Goal: Participate in discussion: Engage in conversation with other users on a specific topic

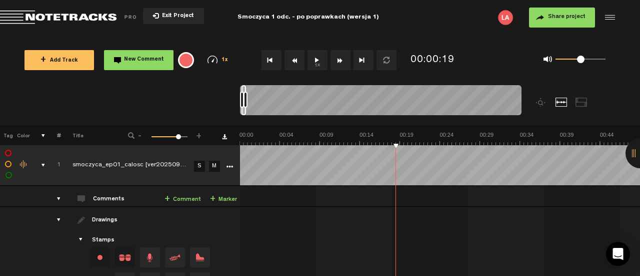
drag, startPoint x: 397, startPoint y: 144, endPoint x: 252, endPoint y: 145, distance: 144.6
click at [57, 200] on div "comments" at bounding box center [55, 199] width 16 height 10
click at [54, 199] on div "comments" at bounding box center [55, 199] width 16 height 10
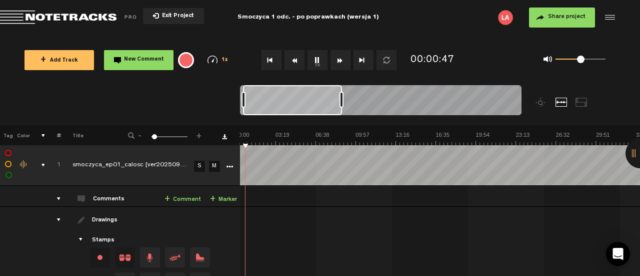
scroll to position [0, 4]
drag, startPoint x: 246, startPoint y: 100, endPoint x: 346, endPoint y: 99, distance: 100.0
click at [346, 99] on div at bounding box center [346, 100] width 4 height 16
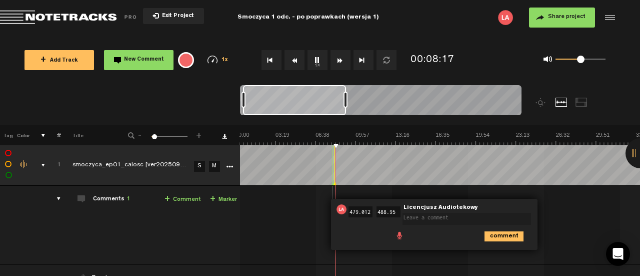
click at [552, 204] on div "07:59 479.012 - 08:08 488.95 • Licencjusz Audiotekowy: "" Licencjusz Audiotekow…" at bounding box center [437, 229] width 399 height 70
click at [514, 209] on span at bounding box center [469, 212] width 133 height 7
click at [428, 207] on span "Licencjusz Audiotekowy" at bounding box center [441, 207] width 77 height 7
click at [503, 234] on icon "comment" at bounding box center [504, 236] width 39 height 10
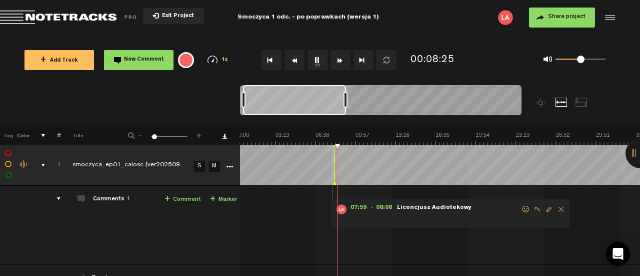
click at [560, 210] on span "Delete comment" at bounding box center [561, 209] width 12 height 7
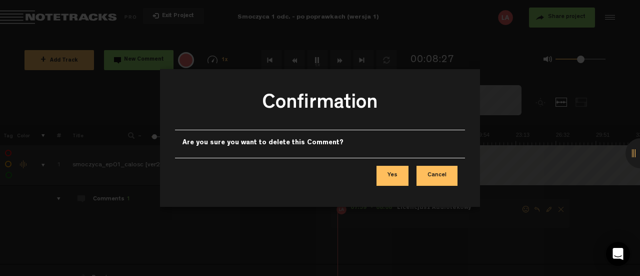
click at [435, 175] on button "Cancel" at bounding box center [437, 176] width 41 height 20
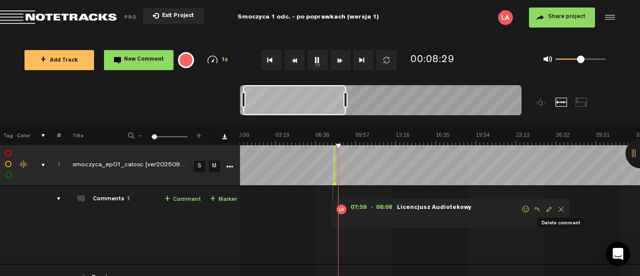
click at [557, 210] on span "Delete comment" at bounding box center [561, 209] width 12 height 7
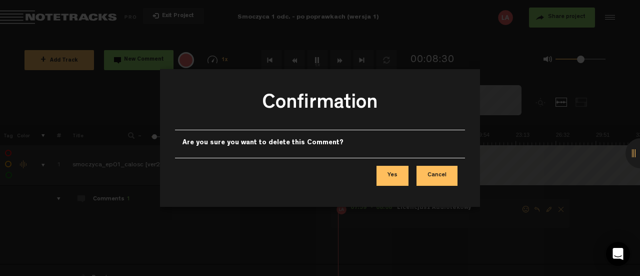
click at [400, 174] on button "Yes" at bounding box center [393, 176] width 32 height 20
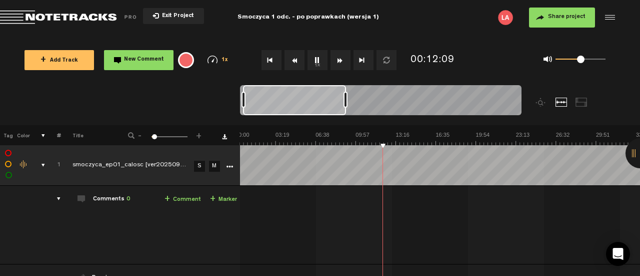
click at [636, 154] on div at bounding box center [641, 153] width 30 height 30
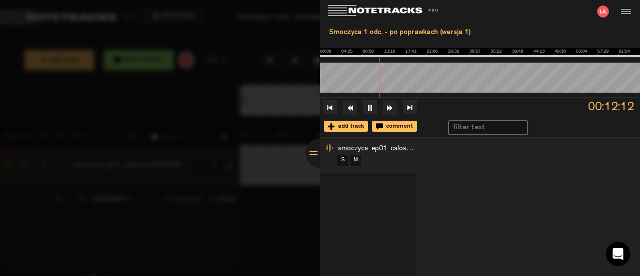
click at [312, 152] on div at bounding box center [321, 153] width 30 height 30
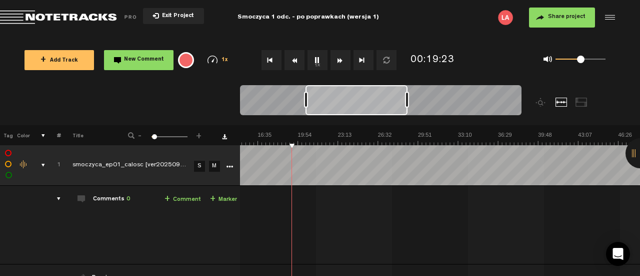
scroll to position [0, 182]
drag, startPoint x: 326, startPoint y: 98, endPoint x: 389, endPoint y: 102, distance: 63.2
click at [389, 102] on div at bounding box center [357, 100] width 102 height 30
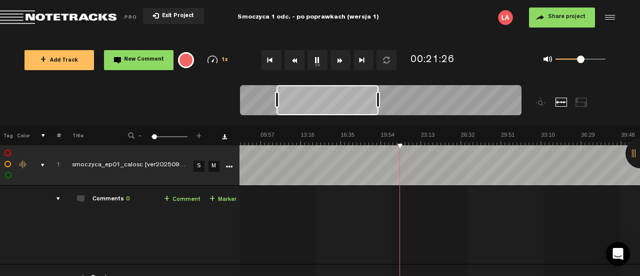
scroll to position [0, 6]
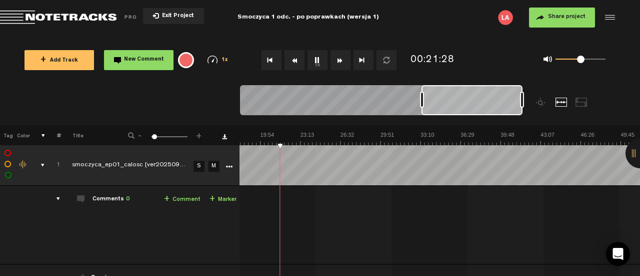
drag, startPoint x: 289, startPoint y: 101, endPoint x: 541, endPoint y: 126, distance: 252.9
click at [539, 35] on div "Loading... 100% + Add Track New Comment 1x 0.25x 0.5x 0.75x 1x 1.25x 1.5x 1.75x…" at bounding box center [320, 35] width 640 height 0
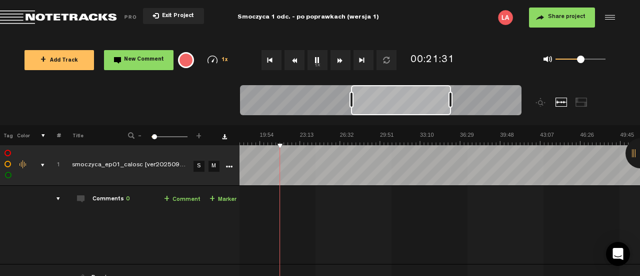
scroll to position [0, 259]
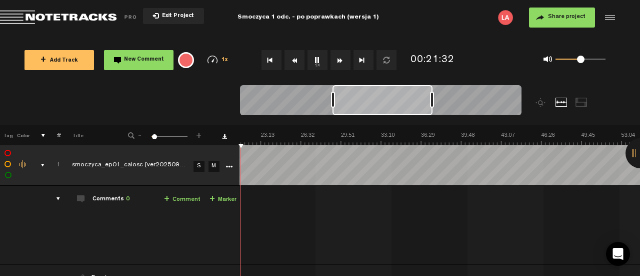
drag, startPoint x: 499, startPoint y: 108, endPoint x: 410, endPoint y: 108, distance: 89.0
click at [410, 108] on div at bounding box center [383, 100] width 100 height 30
